Goal: Task Accomplishment & Management: Manage account settings

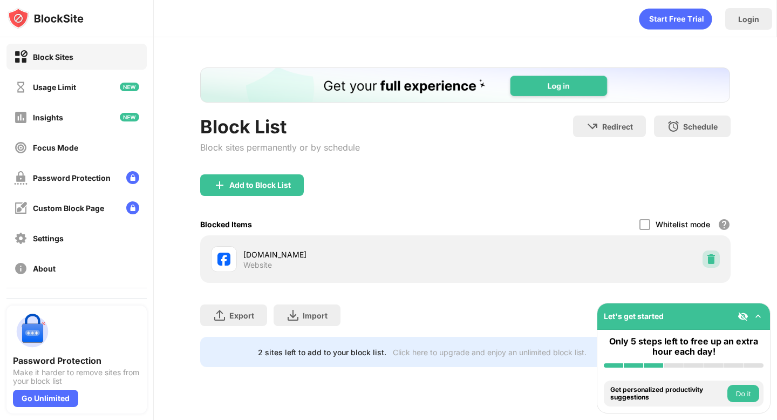
click at [711, 258] on img at bounding box center [711, 259] width 11 height 11
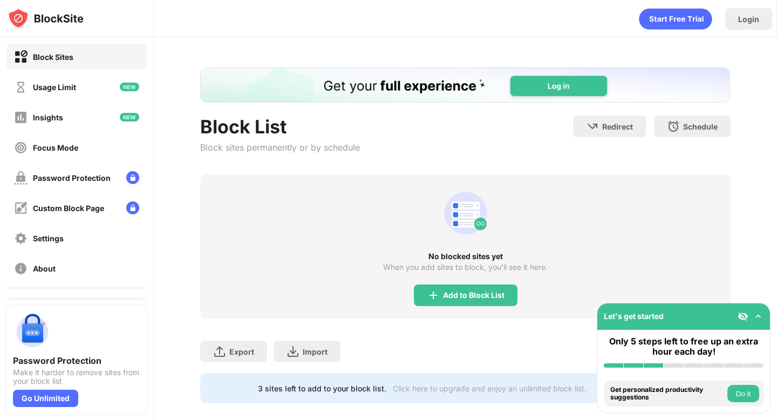
scroll to position [13, 0]
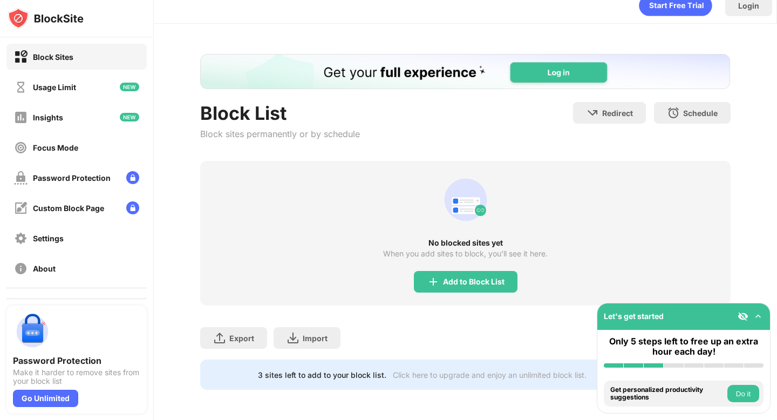
drag, startPoint x: 448, startPoint y: 282, endPoint x: 459, endPoint y: 290, distance: 13.8
click at [459, 290] on div "Add to Block List" at bounding box center [466, 282] width 104 height 22
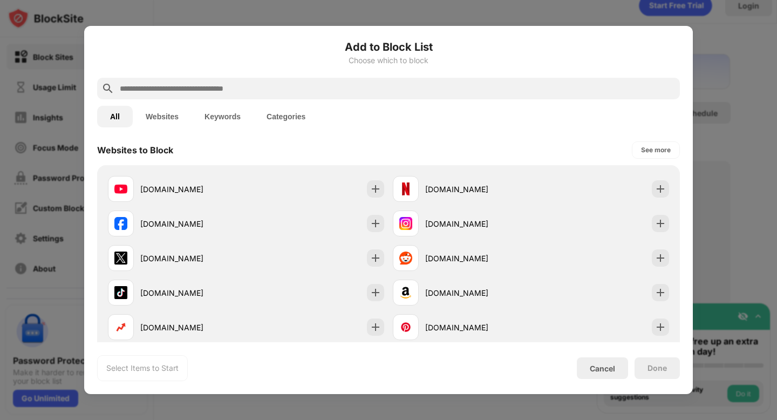
scroll to position [159, 0]
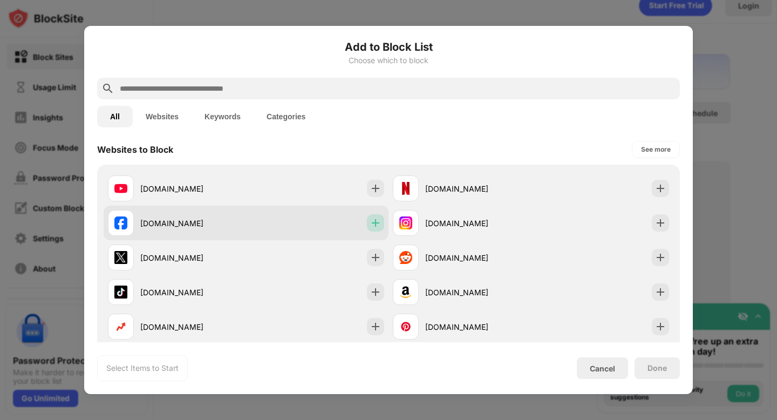
click at [378, 220] on img at bounding box center [375, 222] width 11 height 11
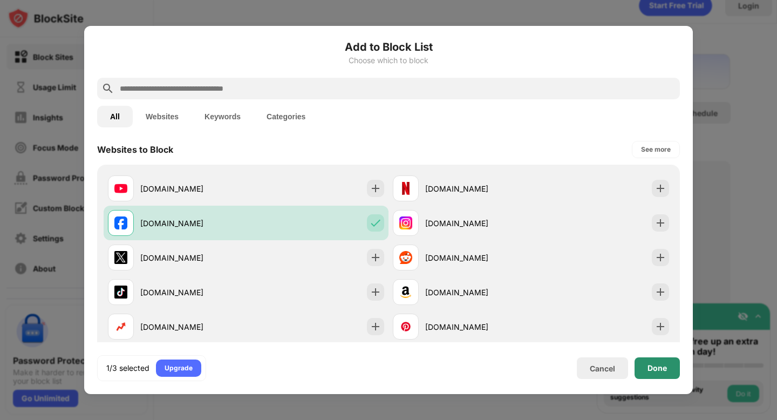
click at [663, 364] on div "Done" at bounding box center [656, 368] width 19 height 9
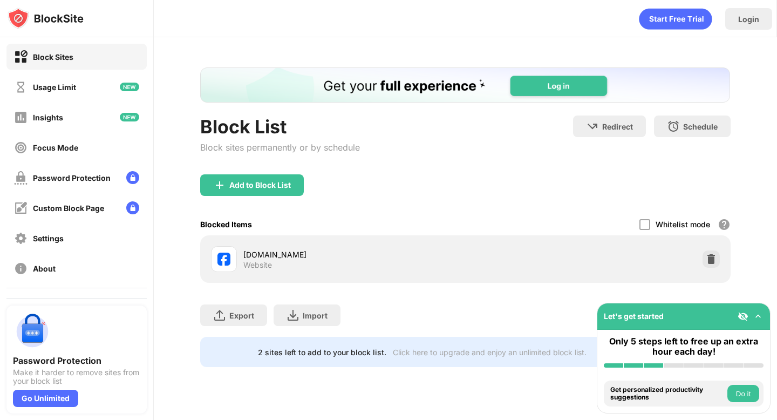
scroll to position [0, 0]
click at [707, 259] on img at bounding box center [711, 259] width 11 height 11
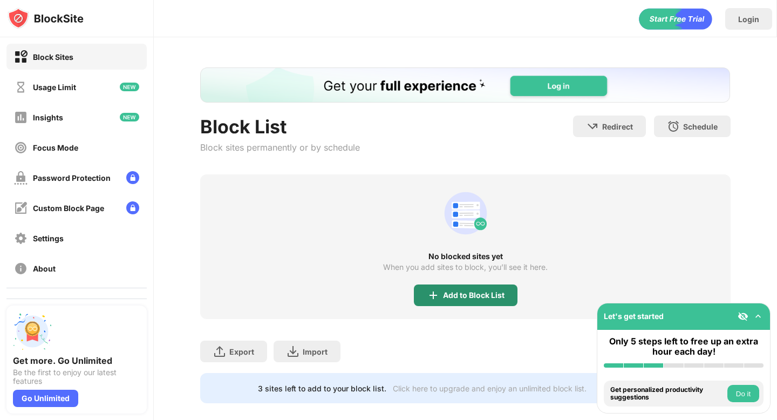
click at [470, 293] on div "Add to Block List" at bounding box center [474, 295] width 62 height 9
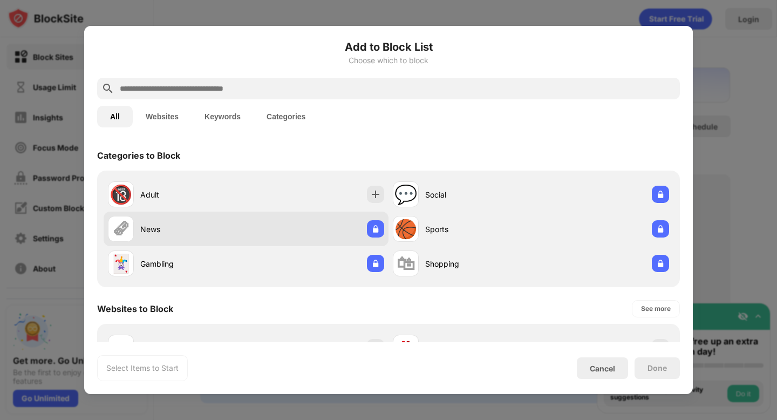
scroll to position [182, 0]
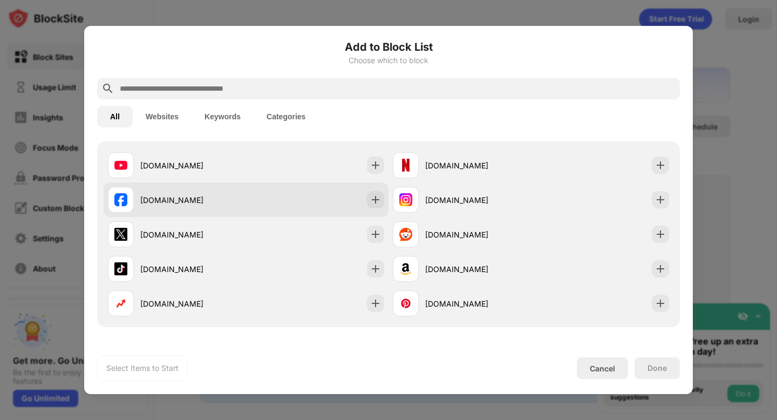
click at [366, 209] on div "[DOMAIN_NAME]" at bounding box center [246, 199] width 285 height 35
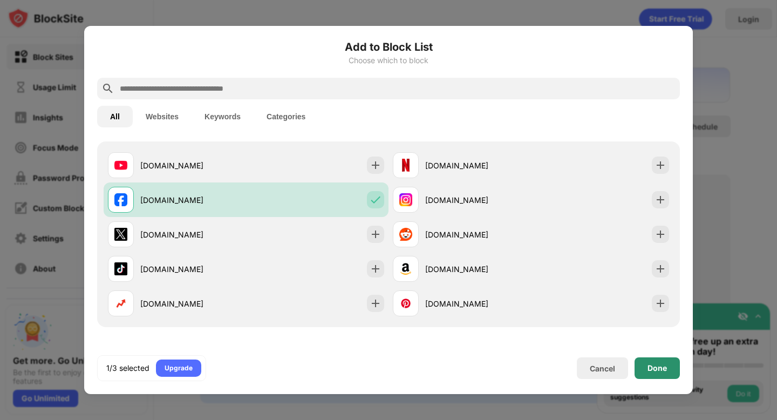
click at [637, 359] on div "Done" at bounding box center [656, 368] width 45 height 22
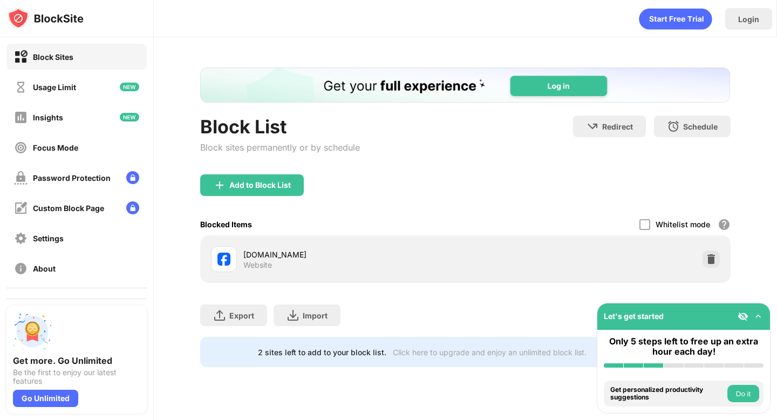
scroll to position [0, 0]
